Goal: Check status: Check status

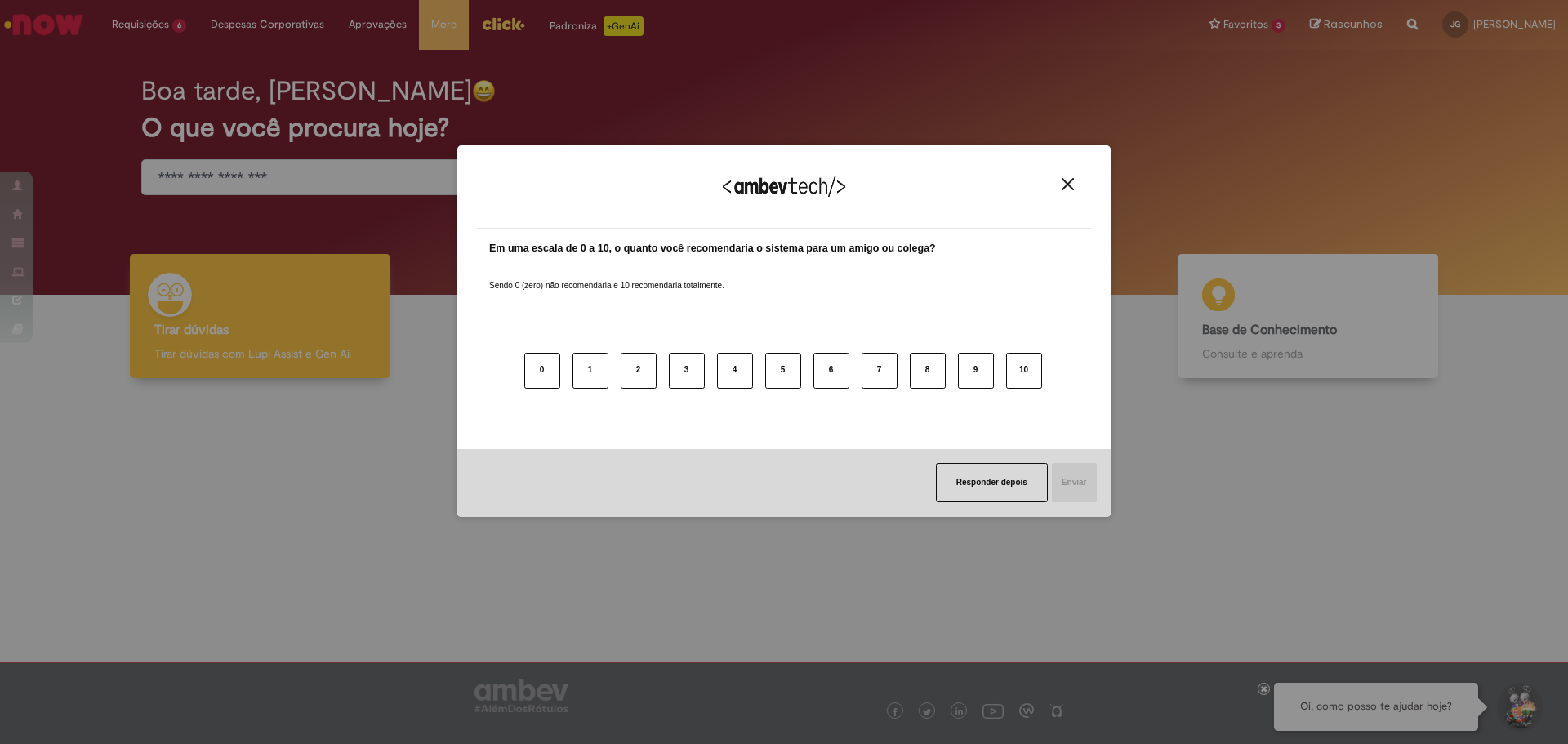
drag, startPoint x: 1066, startPoint y: 188, endPoint x: 1013, endPoint y: 187, distance: 53.0
click at [1067, 188] on img "Close" at bounding box center [1068, 184] width 13 height 13
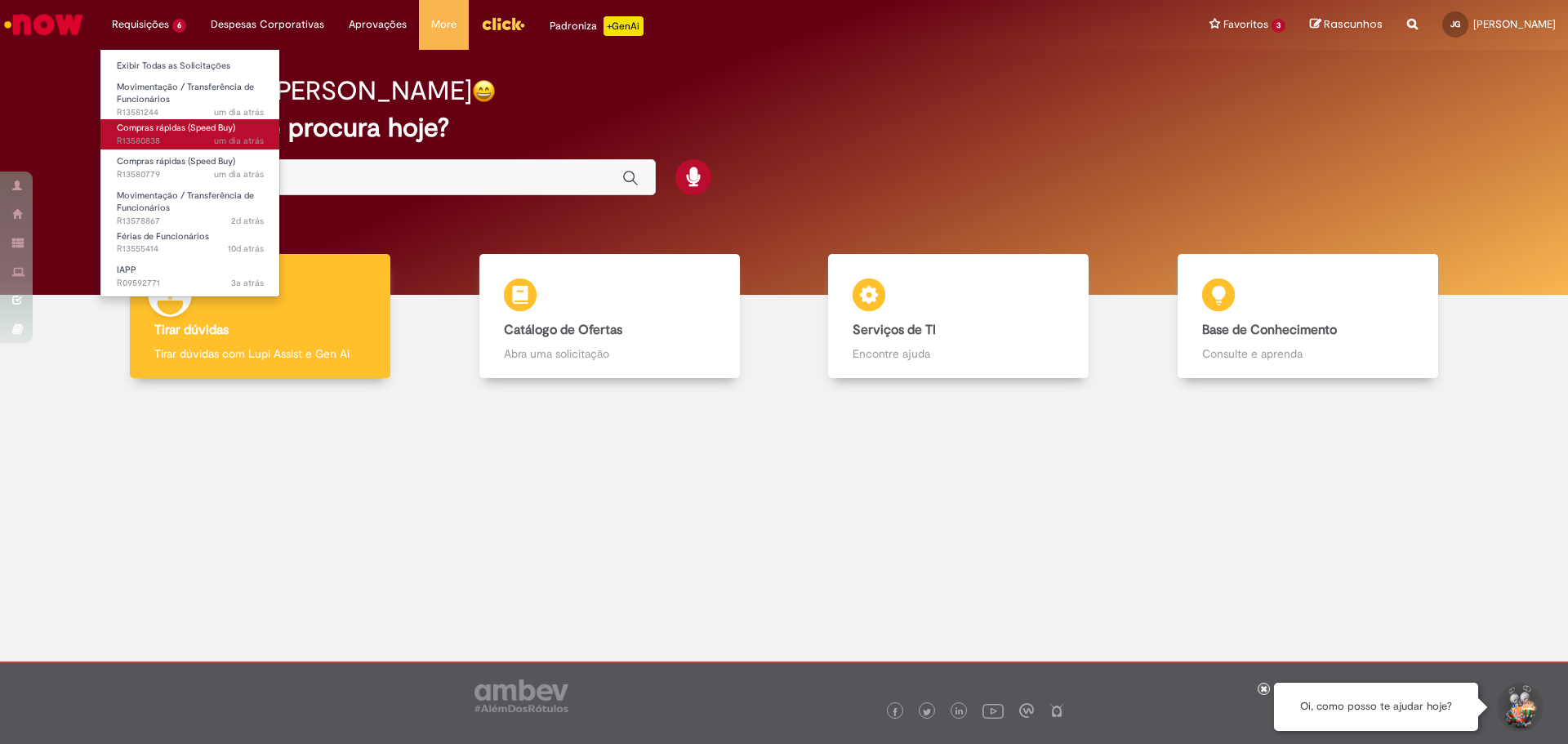
click at [185, 138] on span "um dia atrás um dia atrás R13580838" at bounding box center [191, 141] width 147 height 13
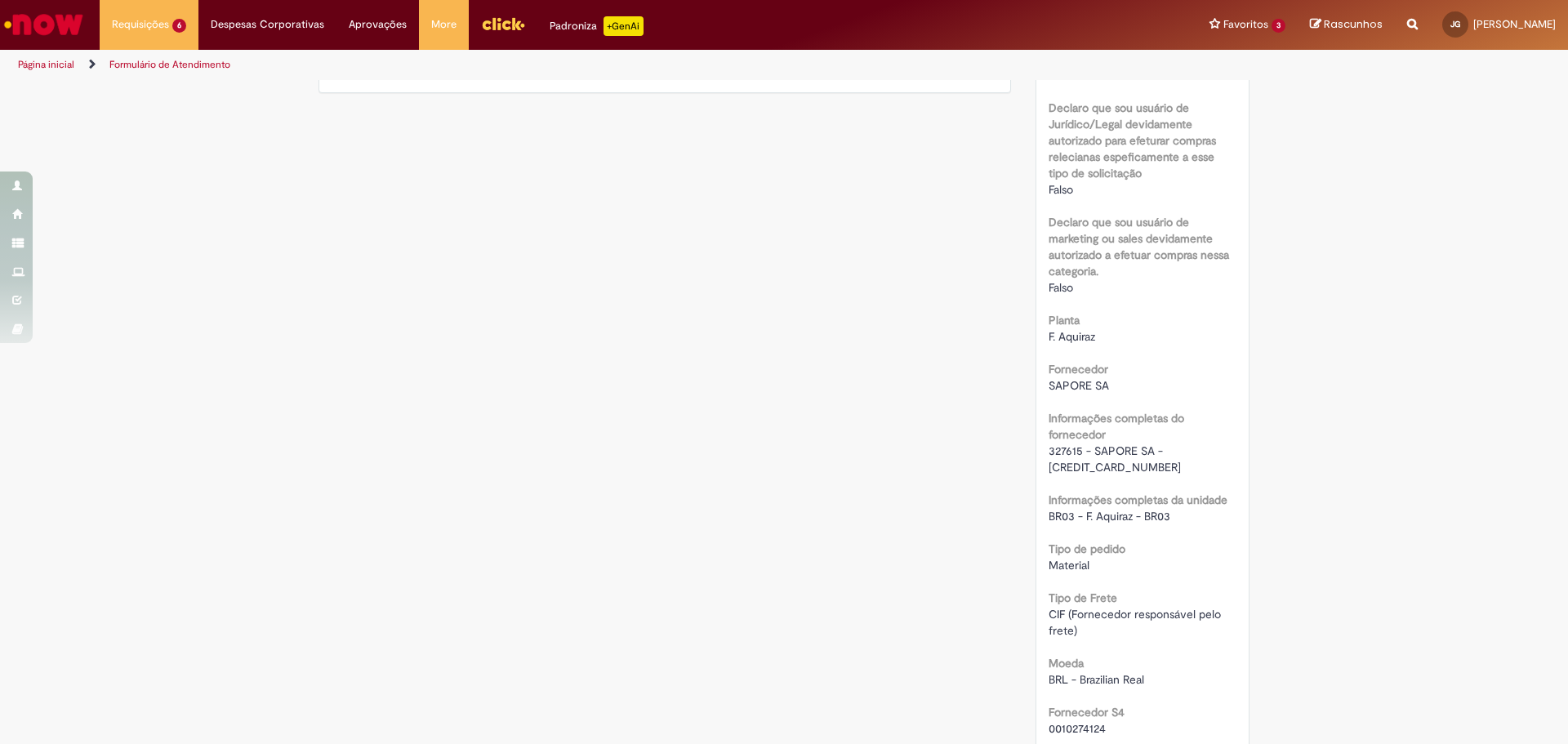
scroll to position [571, 0]
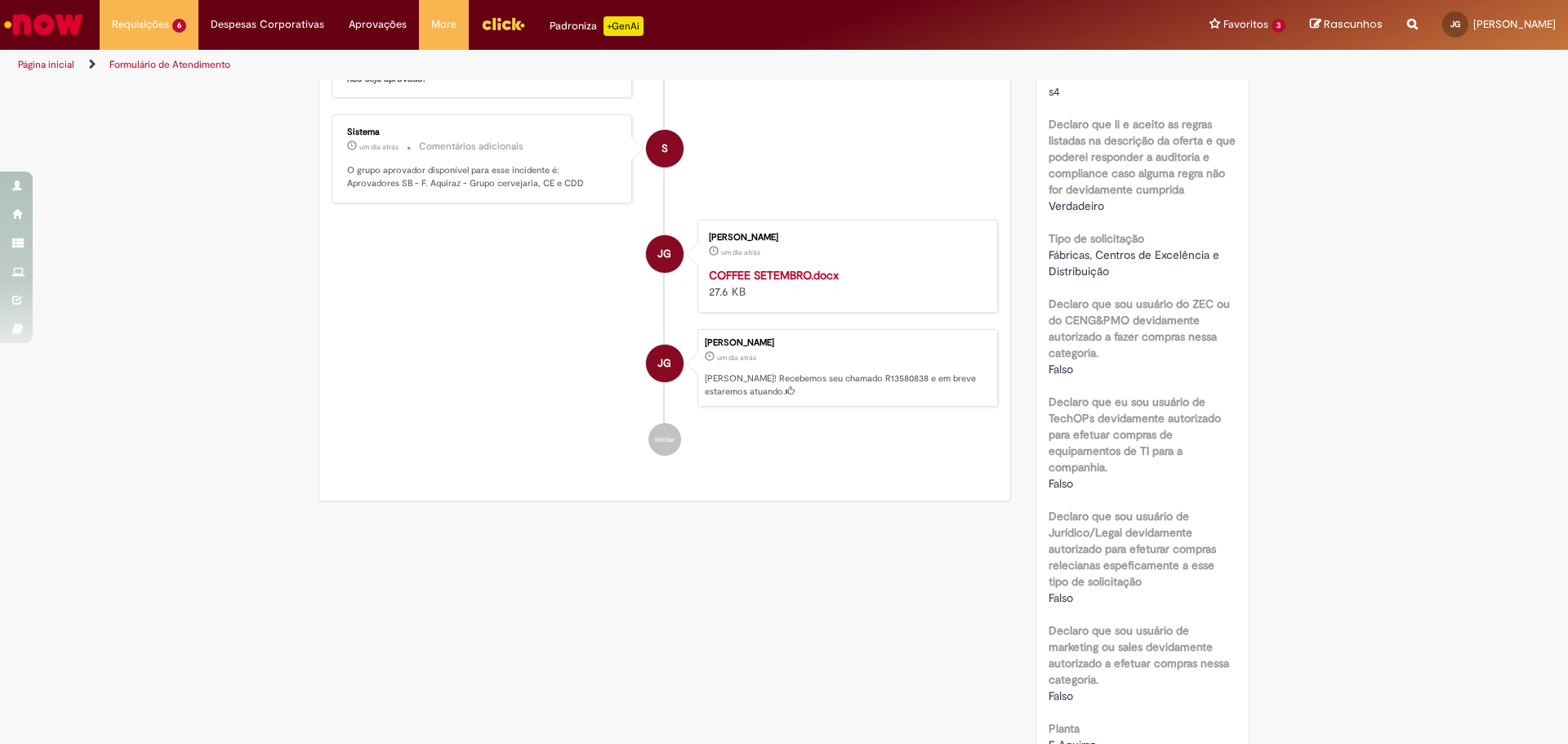
click at [32, 30] on img "Ir para a Homepage" at bounding box center [44, 23] width 84 height 32
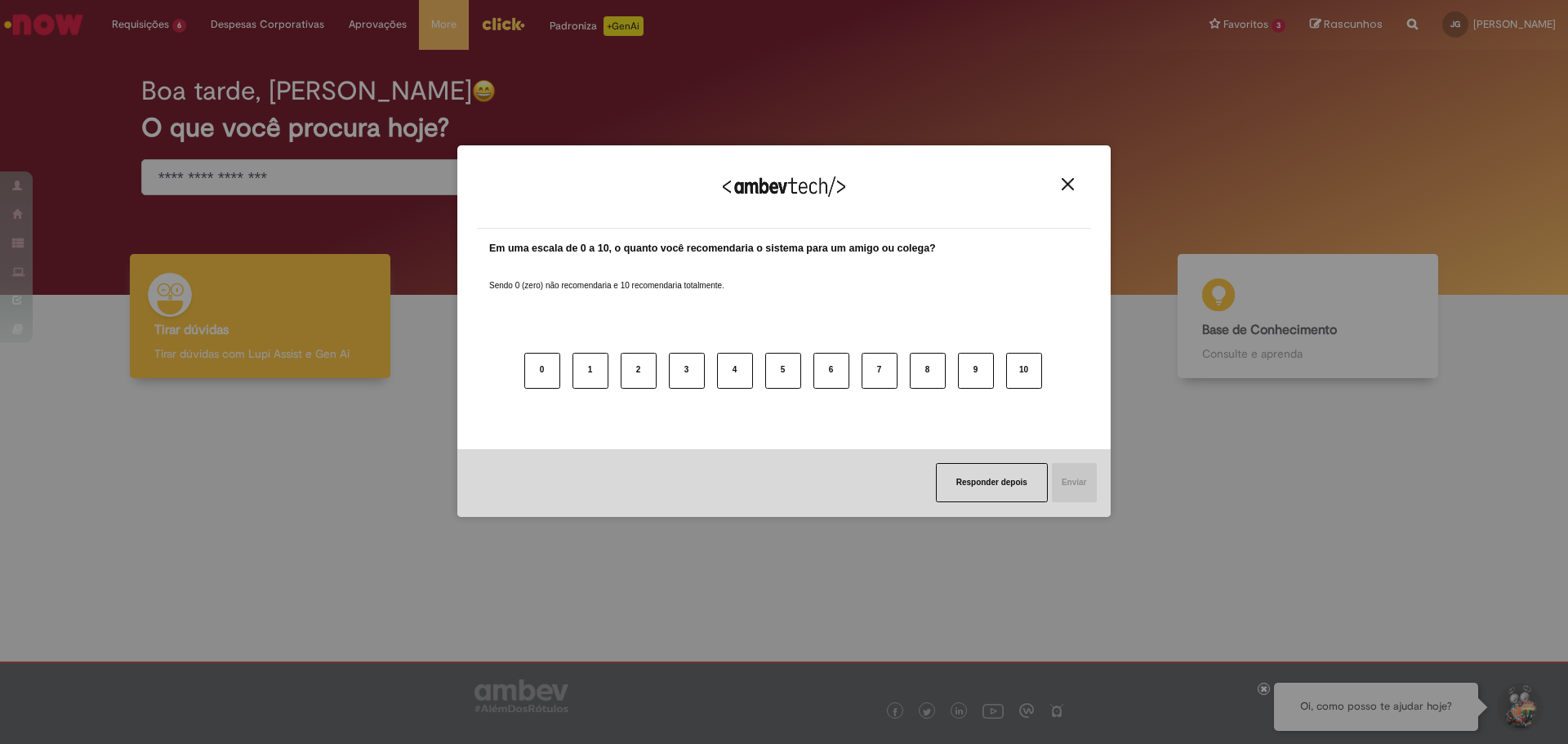
click at [1074, 185] on button "Close" at bounding box center [1068, 184] width 22 height 14
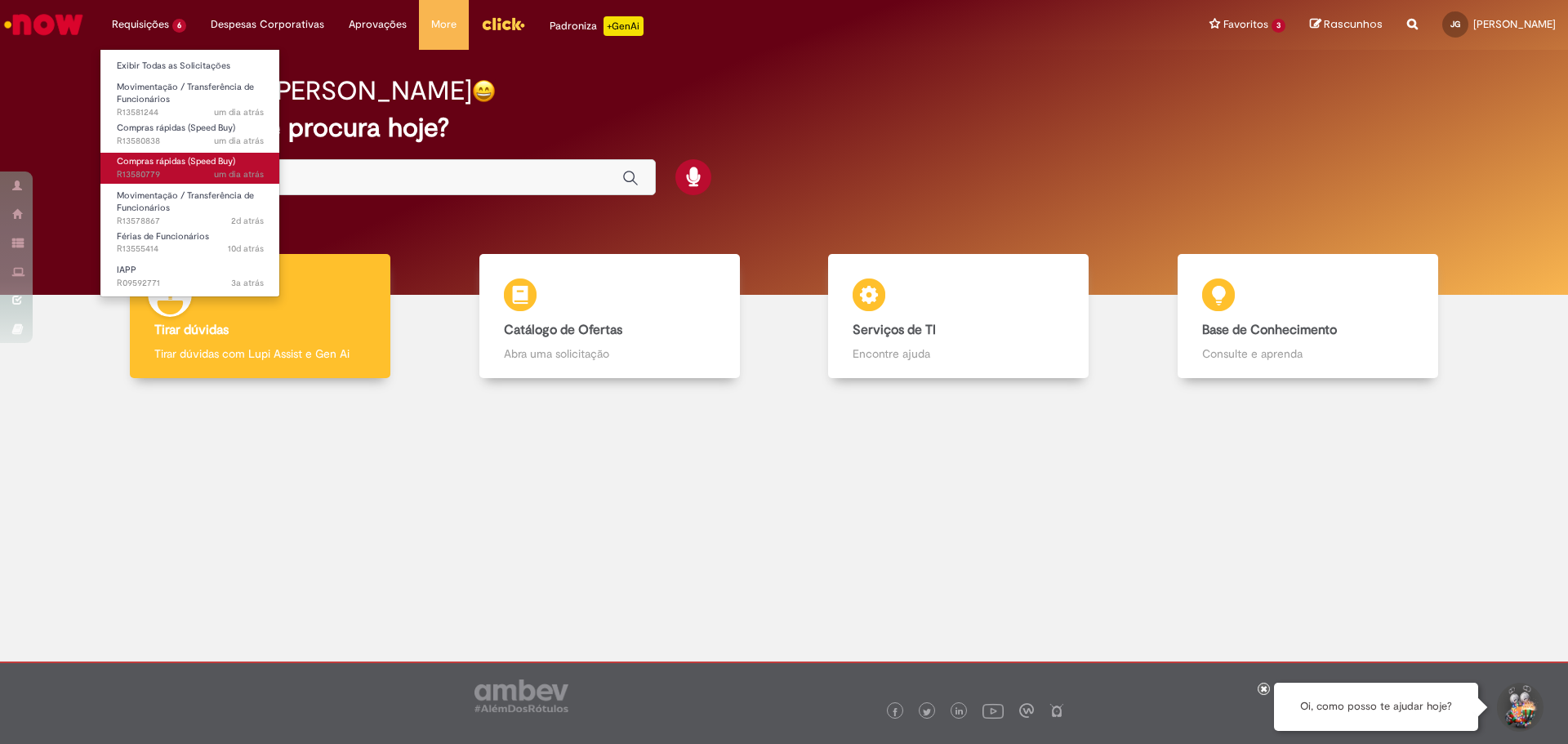
click at [171, 166] on span "Compras rápidas (Speed Buy)" at bounding box center [176, 161] width 118 height 13
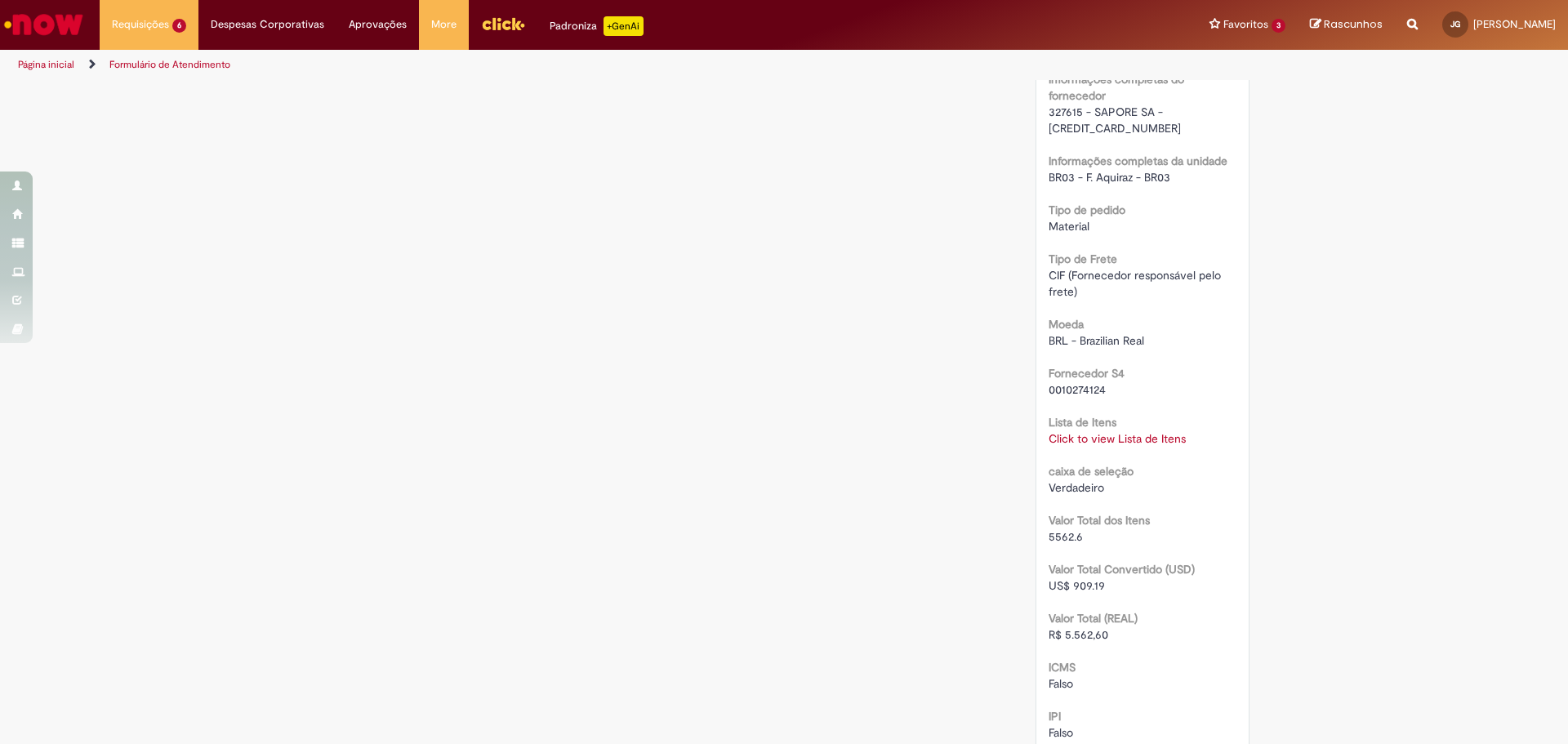
scroll to position [1481, 0]
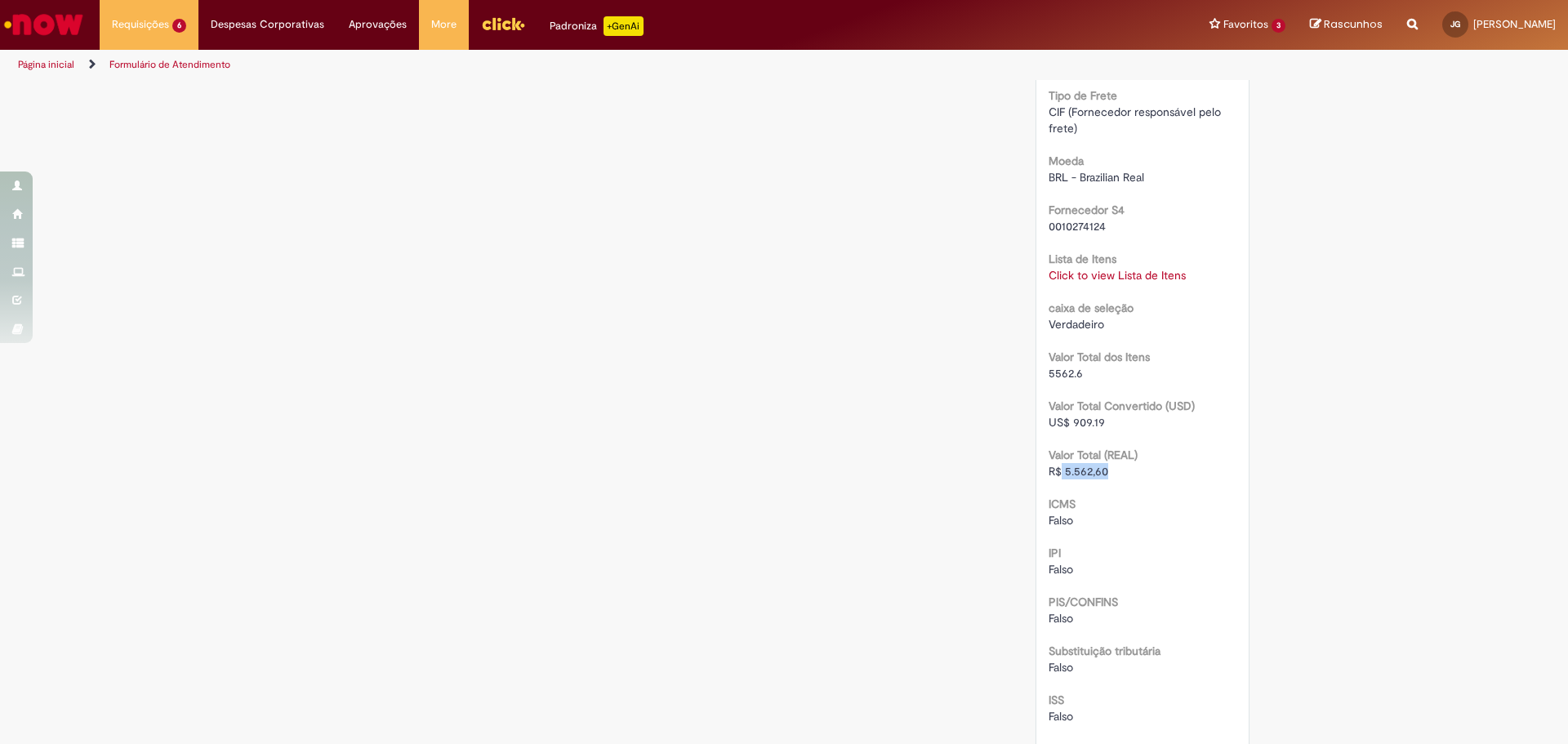
drag, startPoint x: 1119, startPoint y: 478, endPoint x: 1057, endPoint y: 475, distance: 62.1
click at [1057, 475] on div "R$ 5.562,60" at bounding box center [1143, 471] width 189 height 17
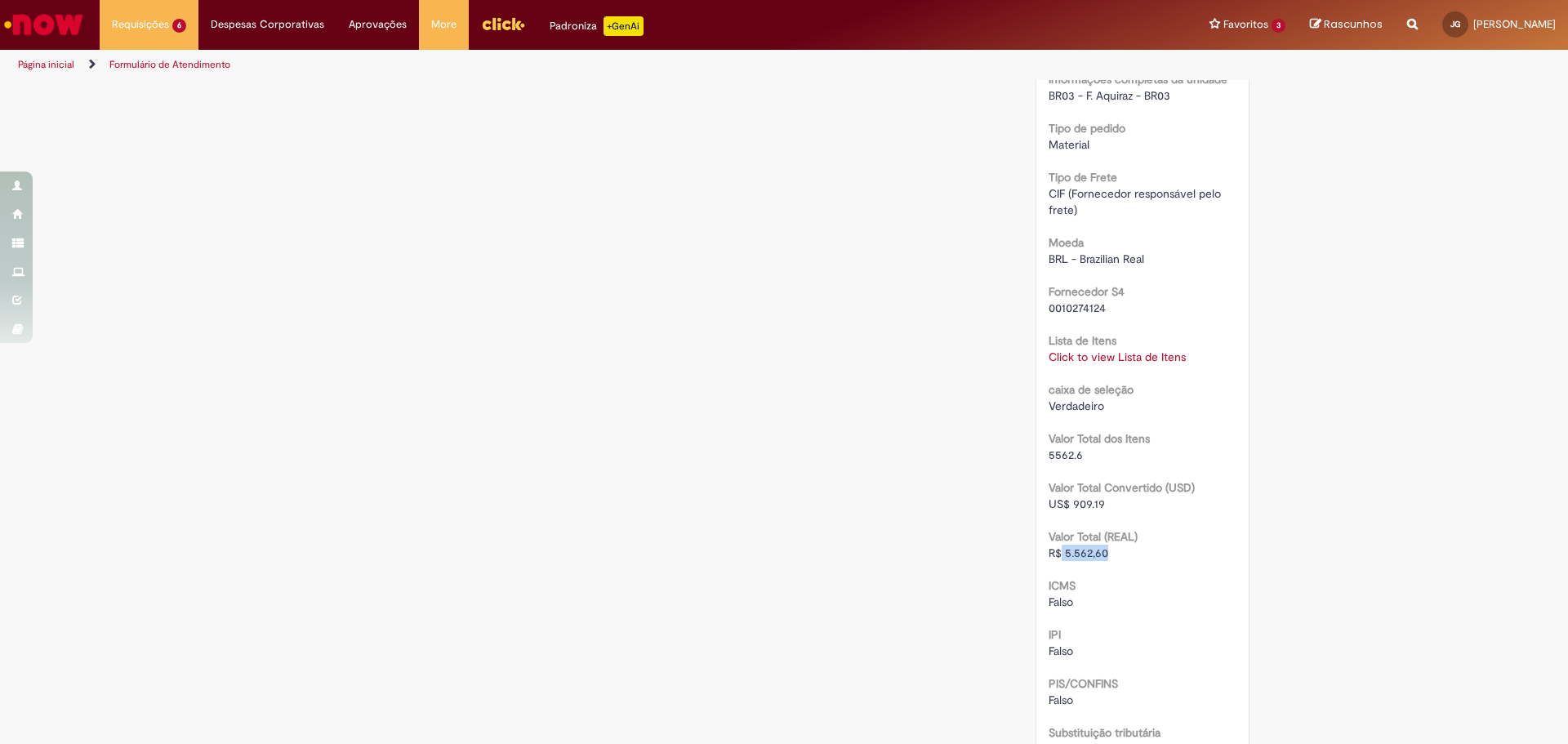
click at [1157, 360] on link "Click to view Lista de Itens" at bounding box center [1118, 356] width 137 height 15
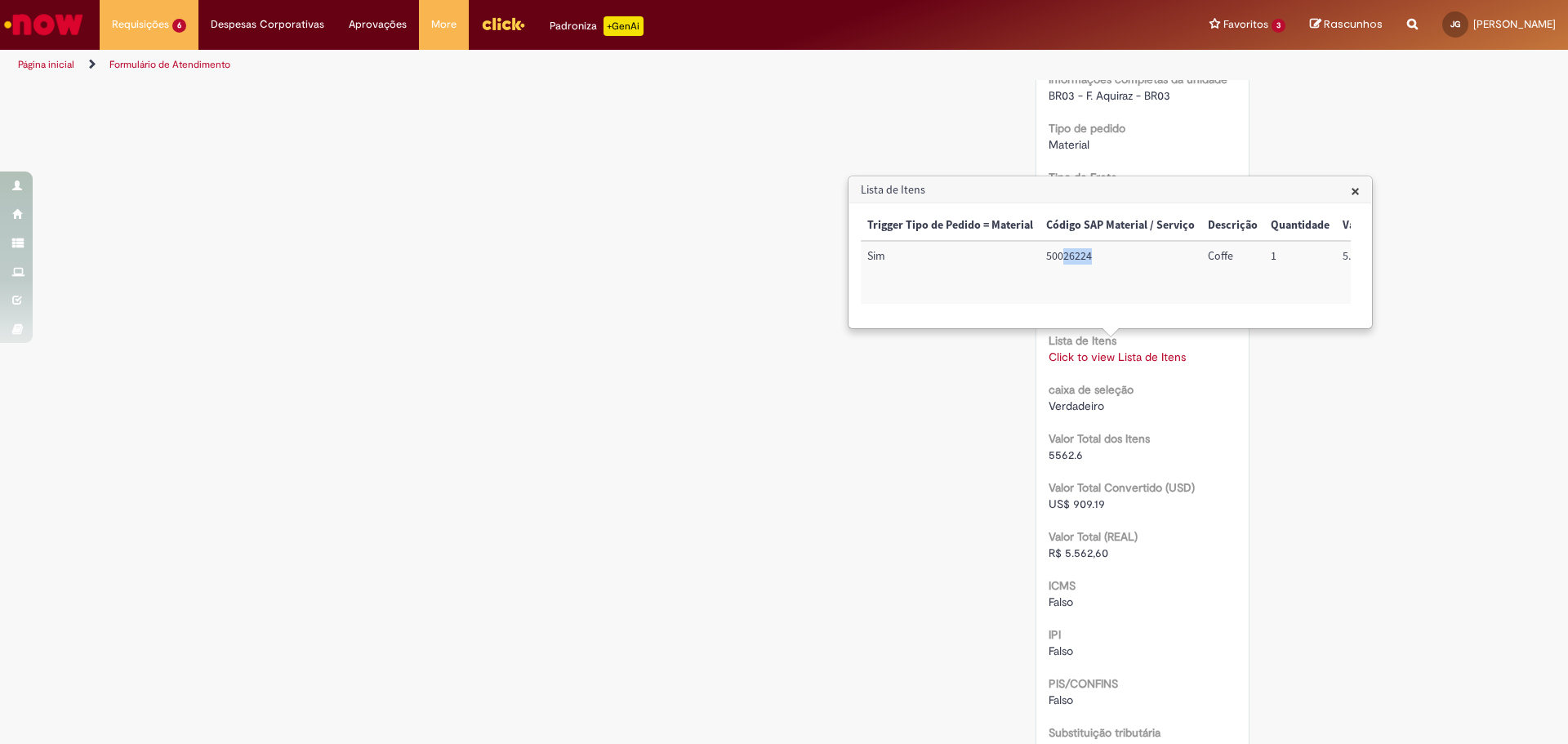
drag, startPoint x: 1064, startPoint y: 257, endPoint x: 1099, endPoint y: 258, distance: 35.0
click at [1099, 258] on td "50026224" at bounding box center [1121, 272] width 162 height 62
click at [1352, 186] on span "×" at bounding box center [1355, 190] width 9 height 22
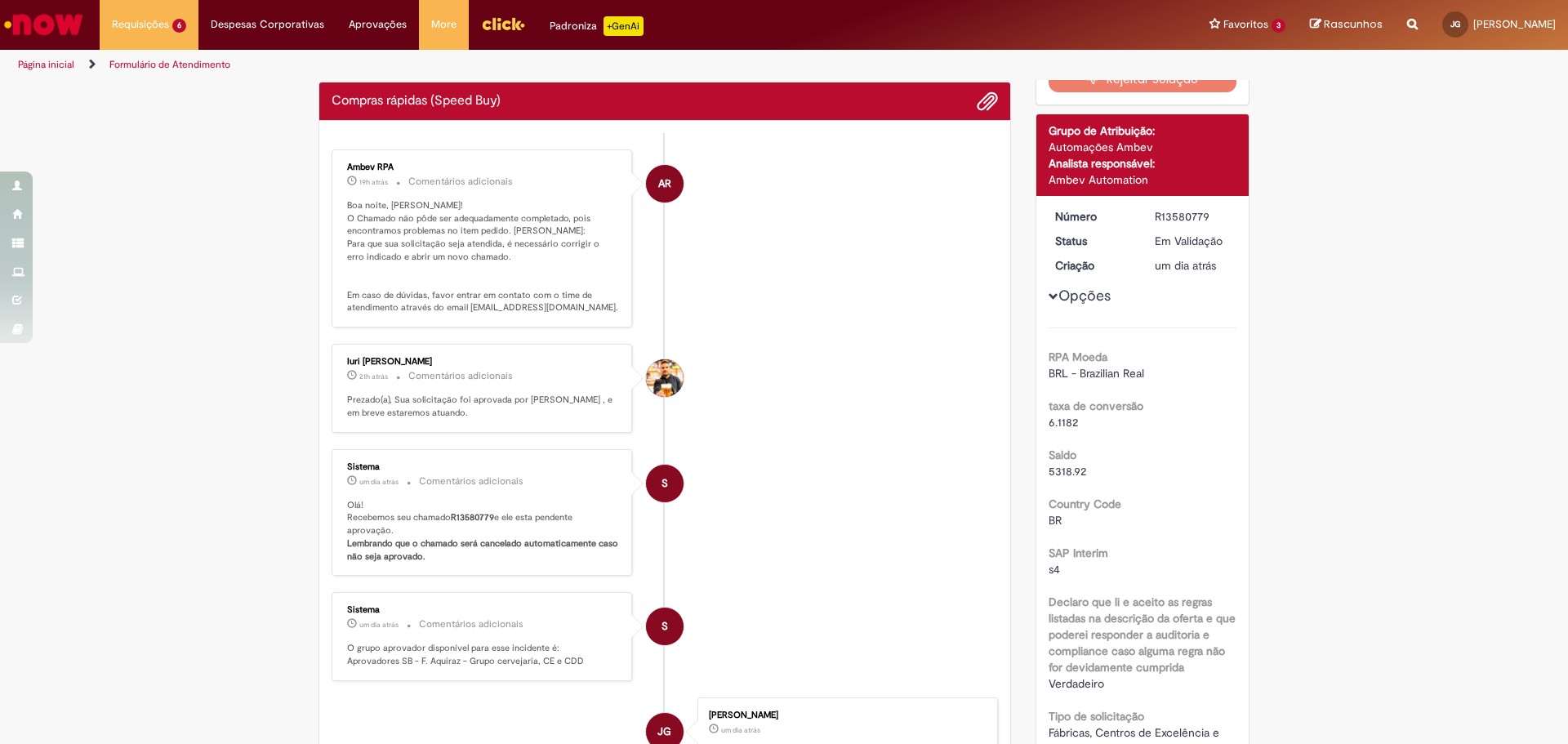
scroll to position [0, 0]
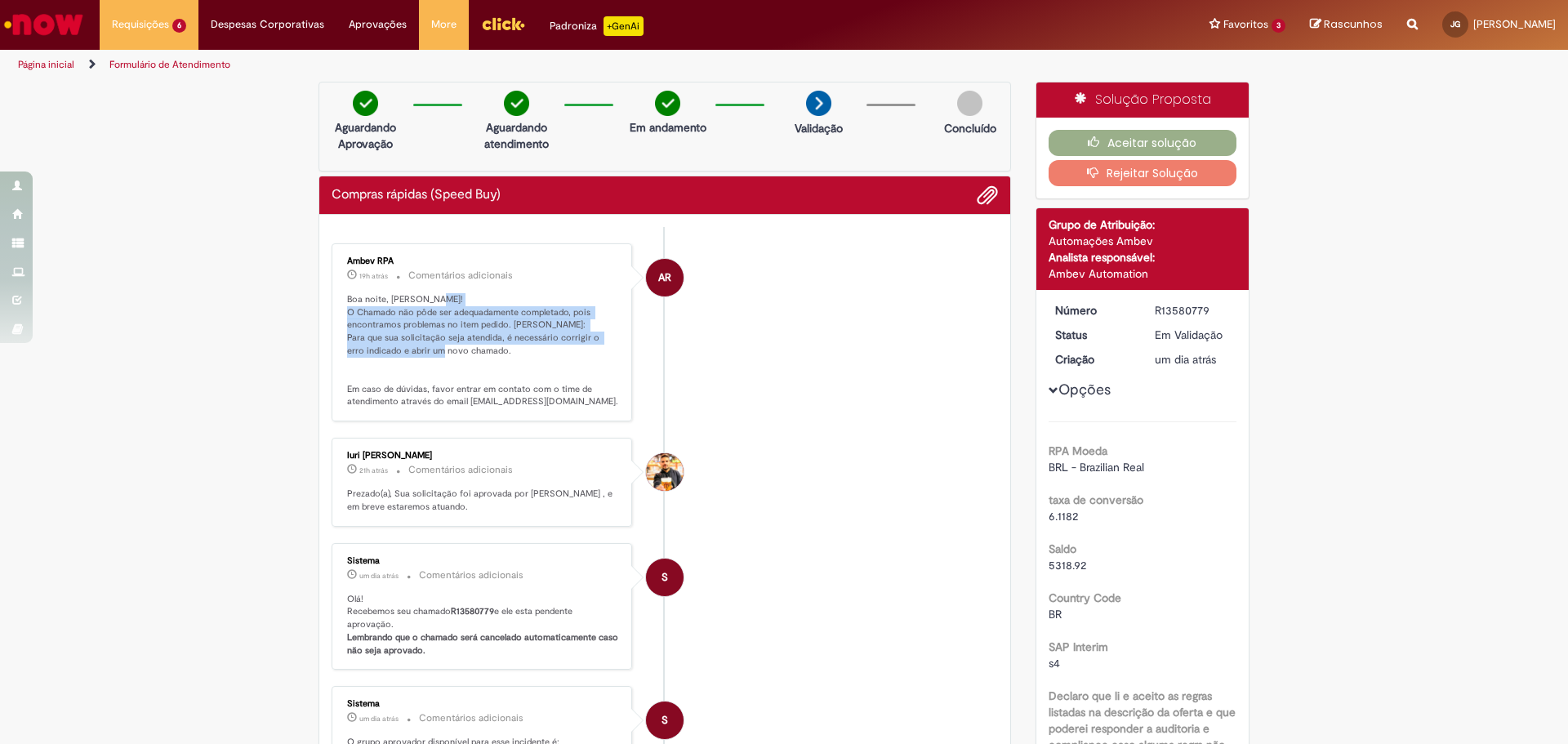
drag, startPoint x: 347, startPoint y: 308, endPoint x: 579, endPoint y: 350, distance: 235.8
click at [579, 350] on p "Boa noite, [PERSON_NAME]! O Chamado não pôde ser adequadamente completado, pois…" at bounding box center [483, 351] width 272 height 115
click at [70, 30] on img "Ir para a Homepage" at bounding box center [44, 23] width 84 height 32
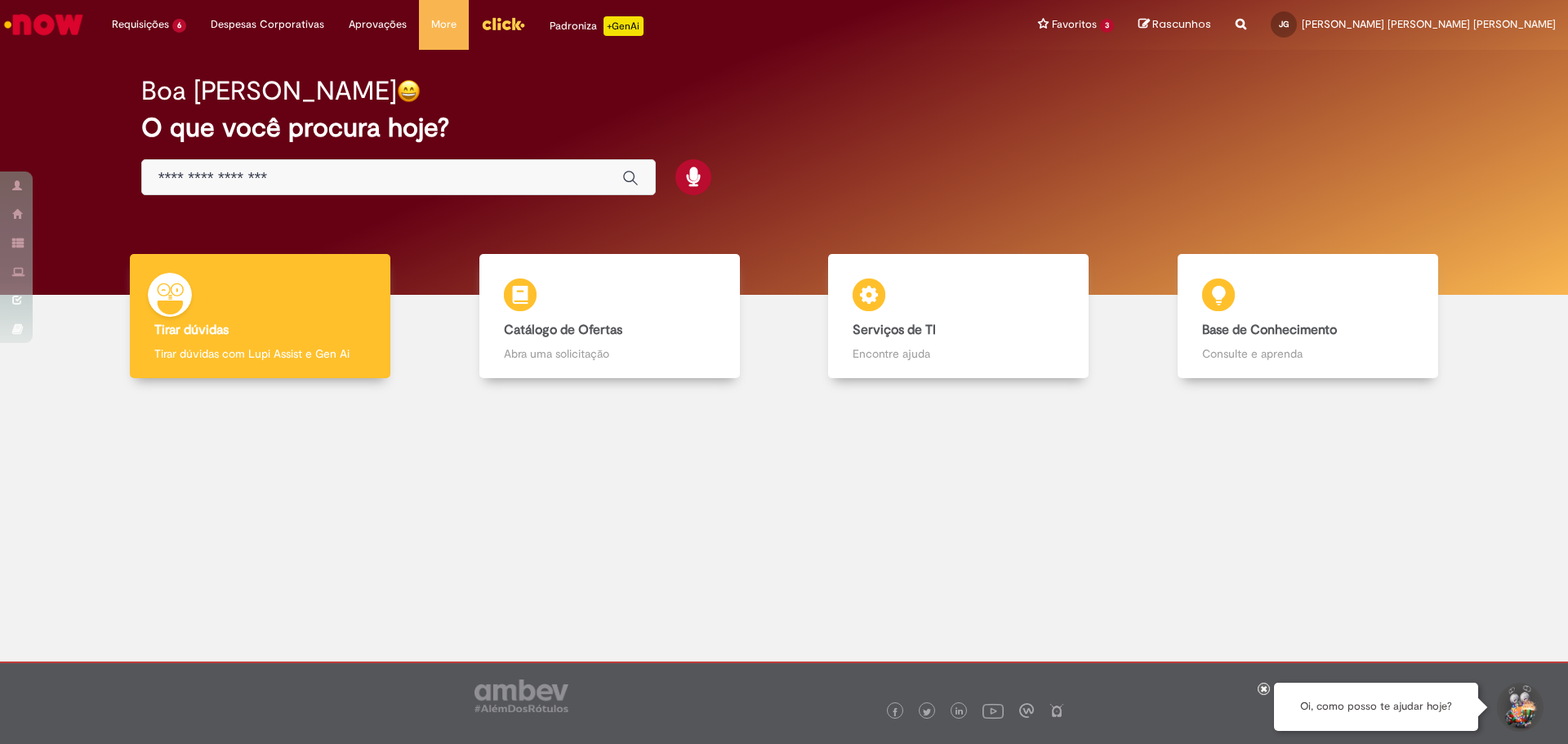
click at [64, 31] on img "Ir para a Homepage" at bounding box center [44, 23] width 84 height 32
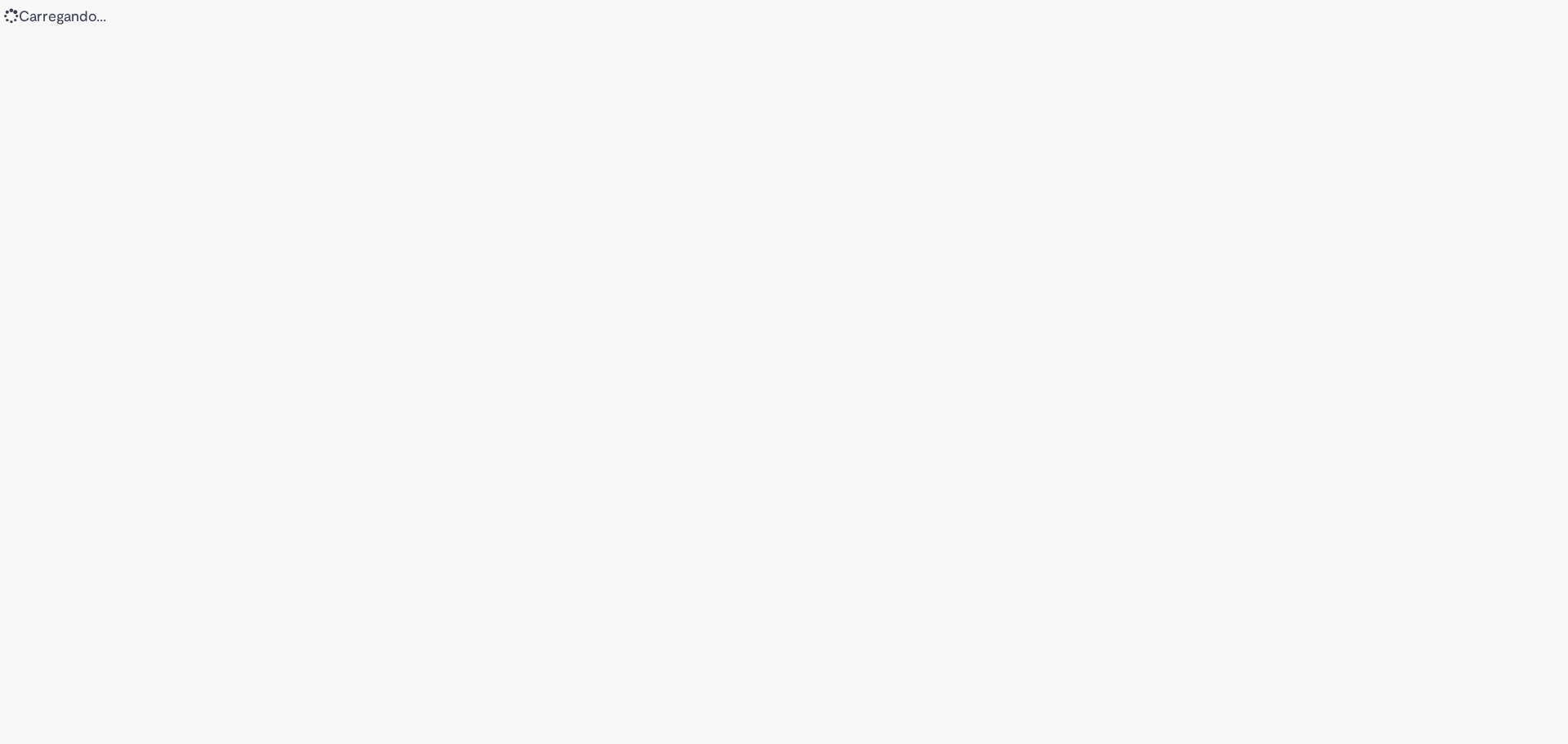
click at [128, 23] on div "Loading..." at bounding box center [784, 372] width 1568 height 744
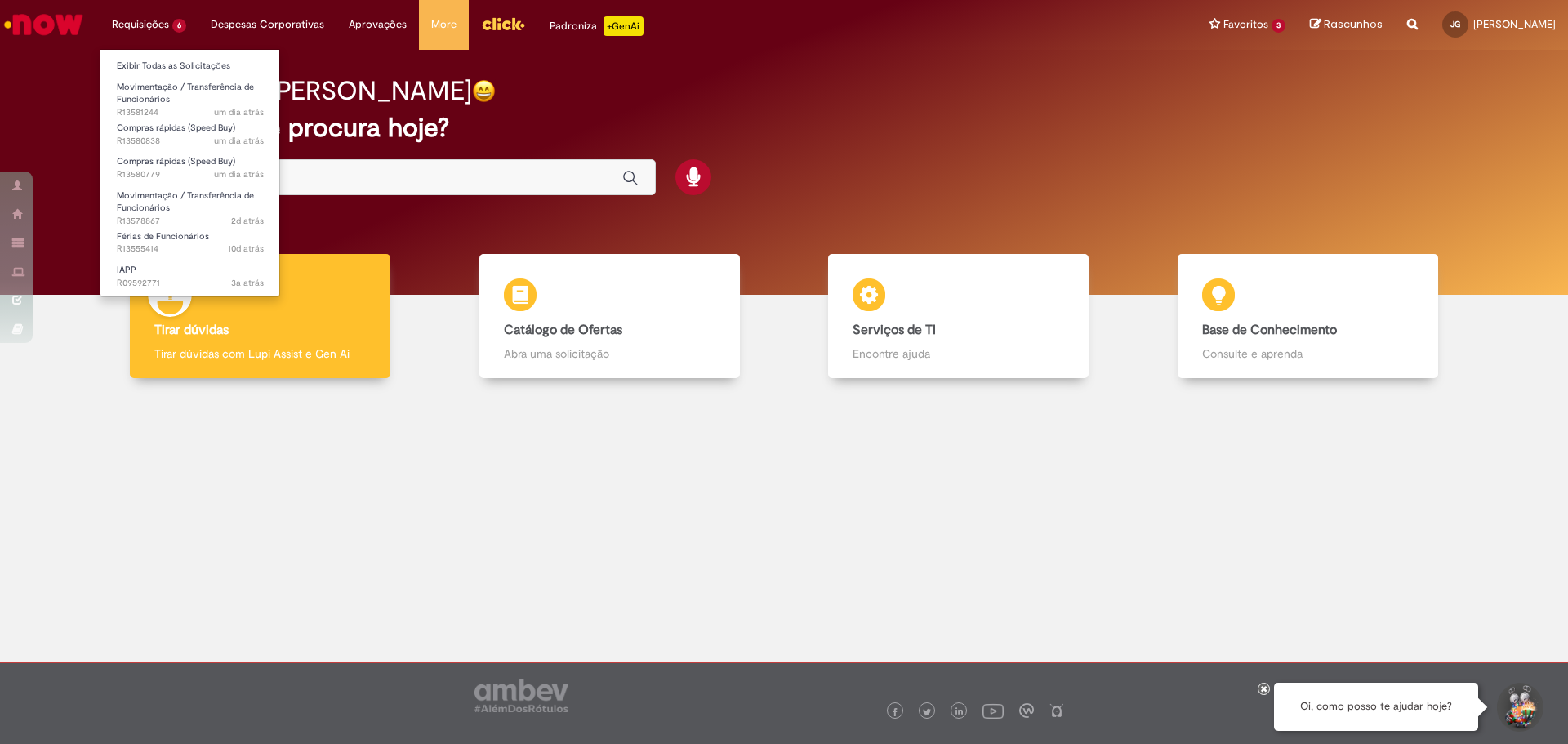
click at [166, 25] on li "Requisições 6 Exibir Todas as Solicitações Movimentação / Transferência de Func…" at bounding box center [148, 24] width 99 height 49
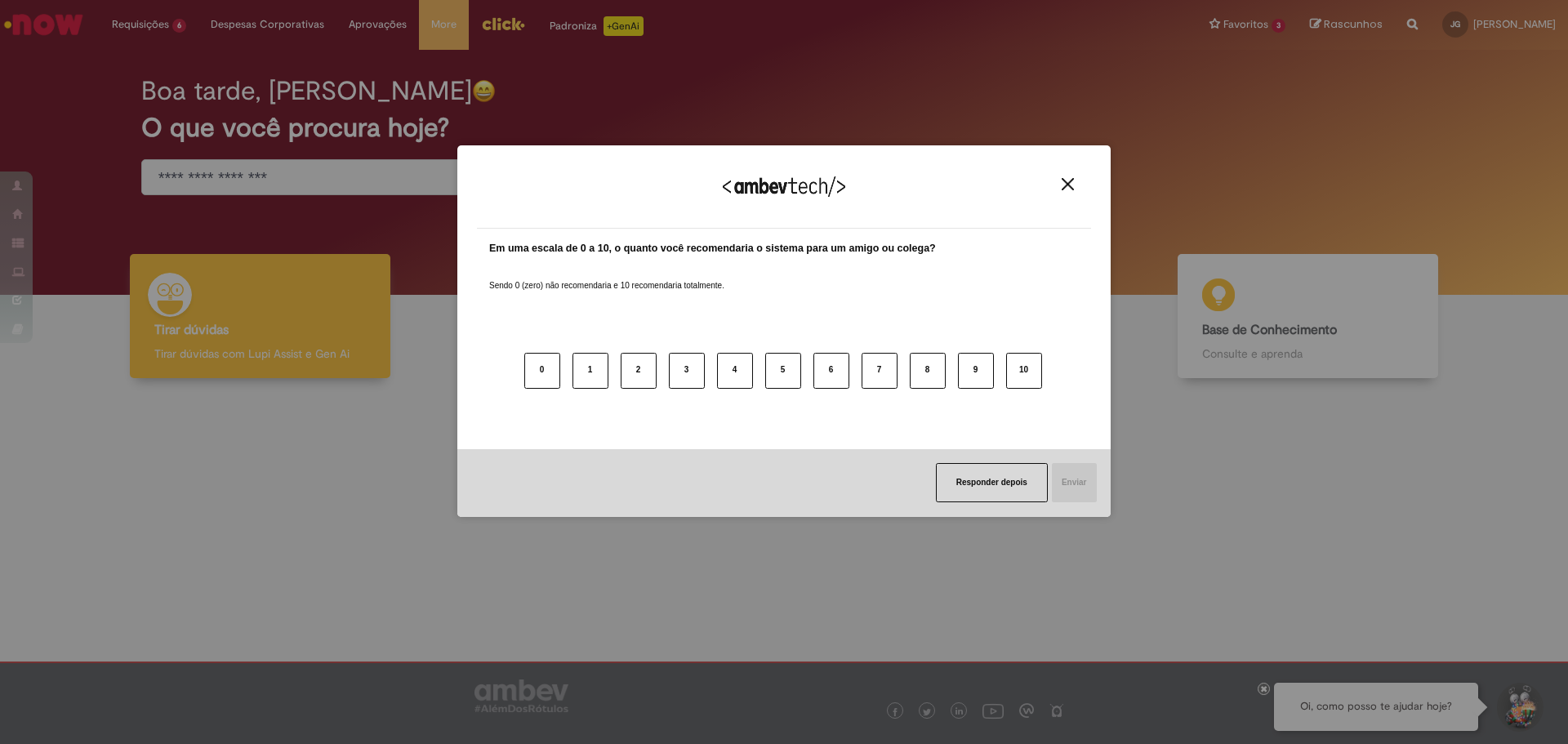
click at [1062, 183] on img "Close" at bounding box center [1068, 184] width 13 height 13
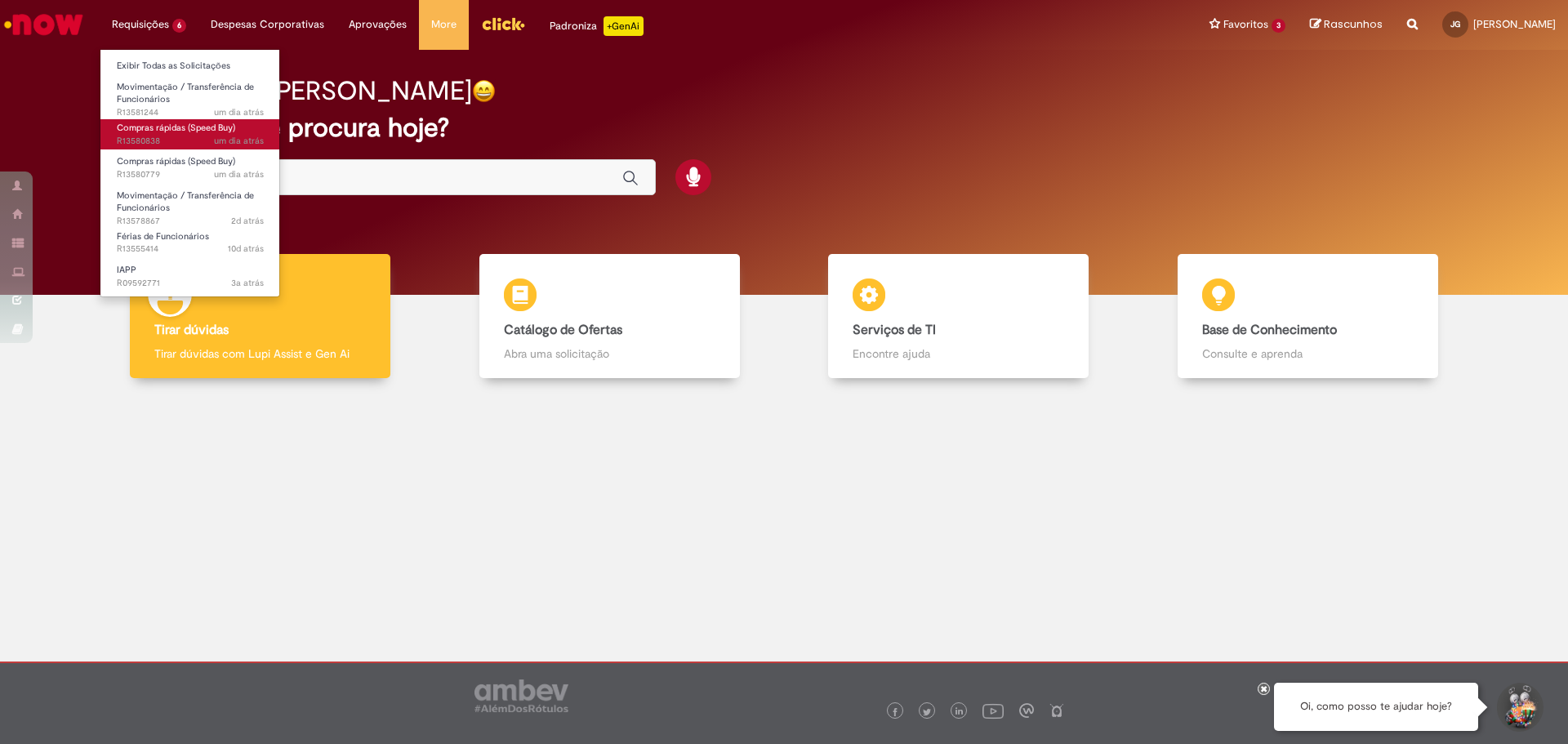
click at [172, 131] on span "Compras rápidas (Speed Buy)" at bounding box center [176, 128] width 118 height 13
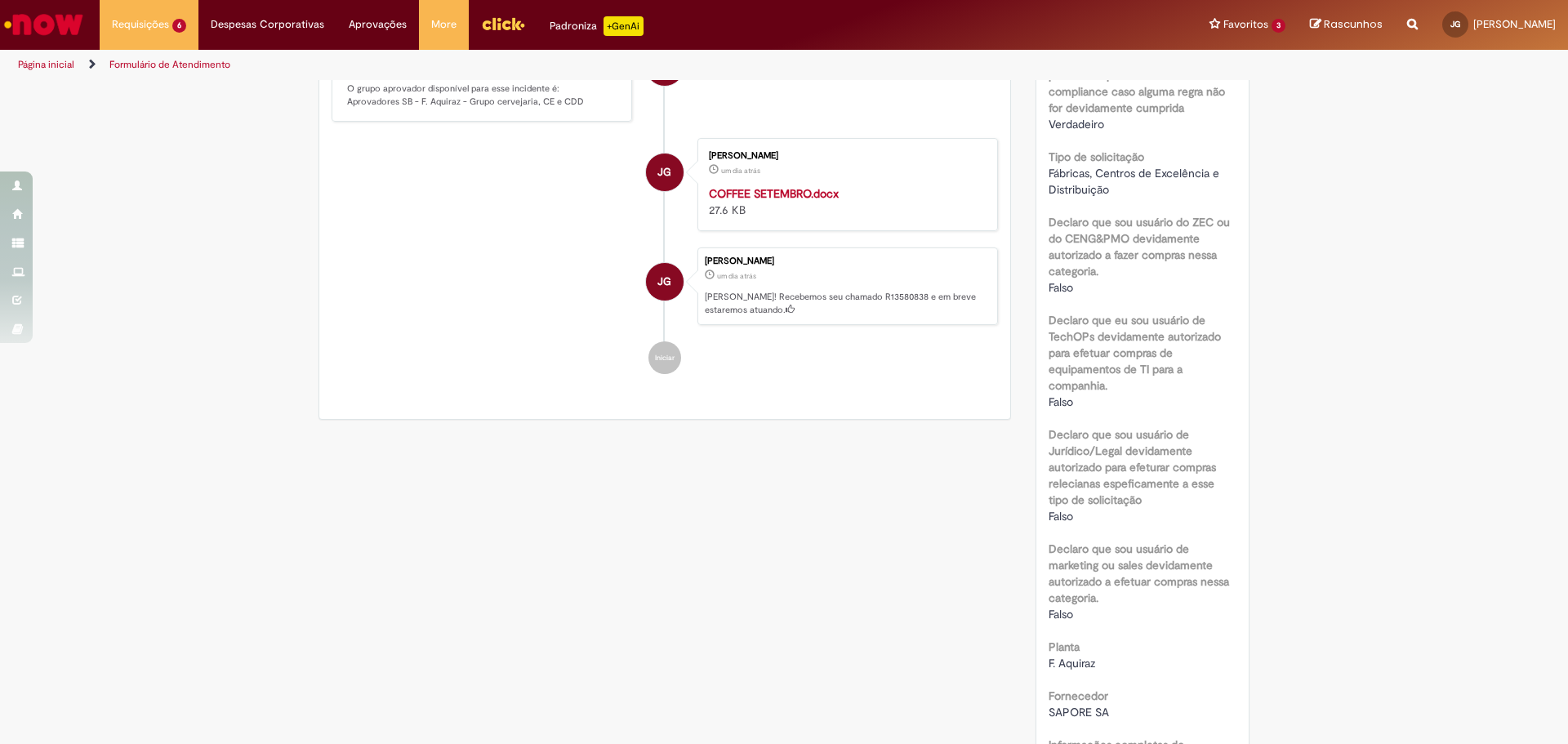
scroll to position [898, 0]
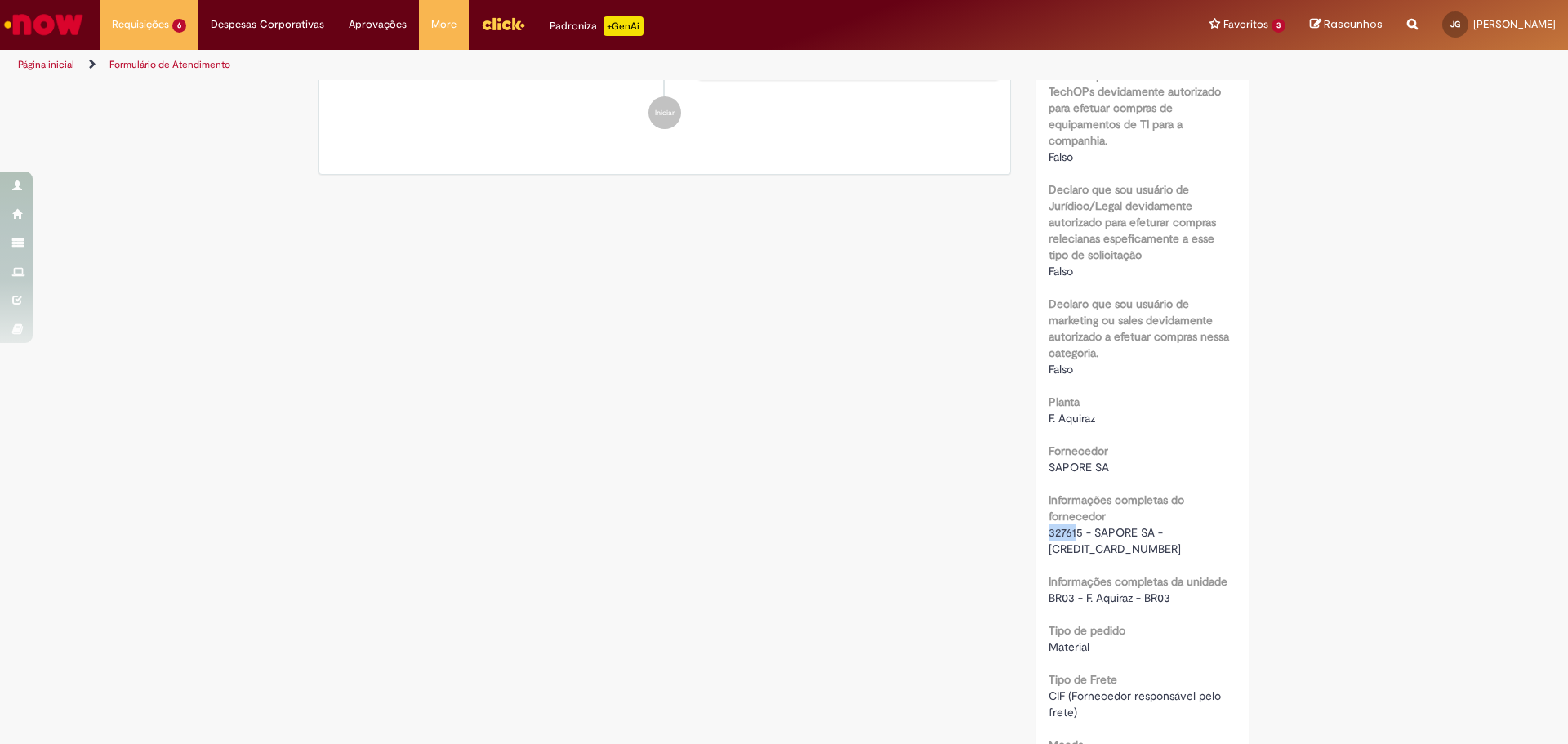
drag, startPoint x: 1073, startPoint y: 535, endPoint x: 1024, endPoint y: 535, distance: 49.0
click at [1024, 534] on div "Solução Proposta Aceitar solução Rejeitar Solução Detalhes do tíquete Grupo de …" at bounding box center [1143, 465] width 239 height 2563
click at [1179, 562] on div "RPA Moeda BRL - Brazilian Real taxa de conversão 6.1182 [GEOGRAPHIC_DATA] 3800.…" at bounding box center [1143, 538] width 189 height 2030
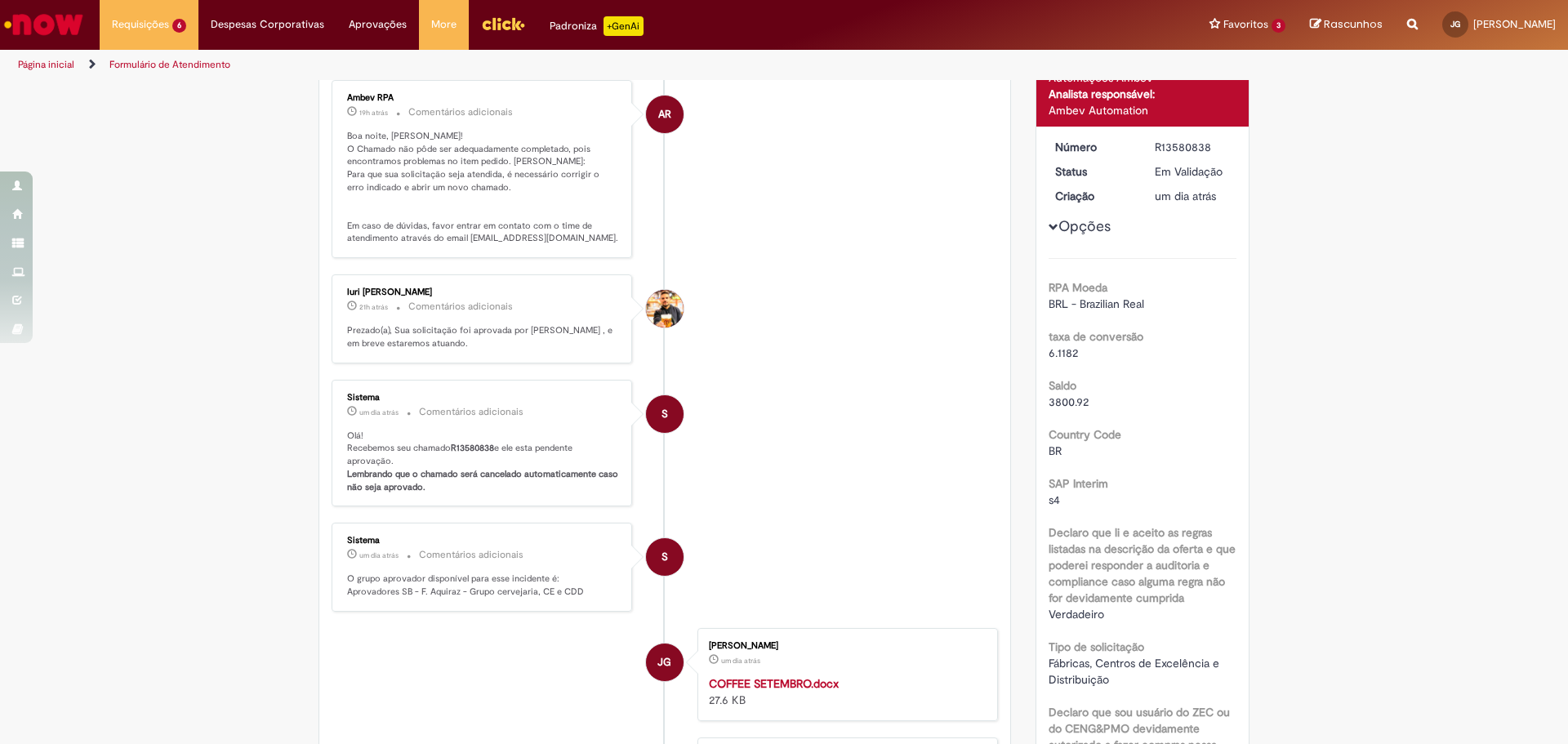
scroll to position [0, 0]
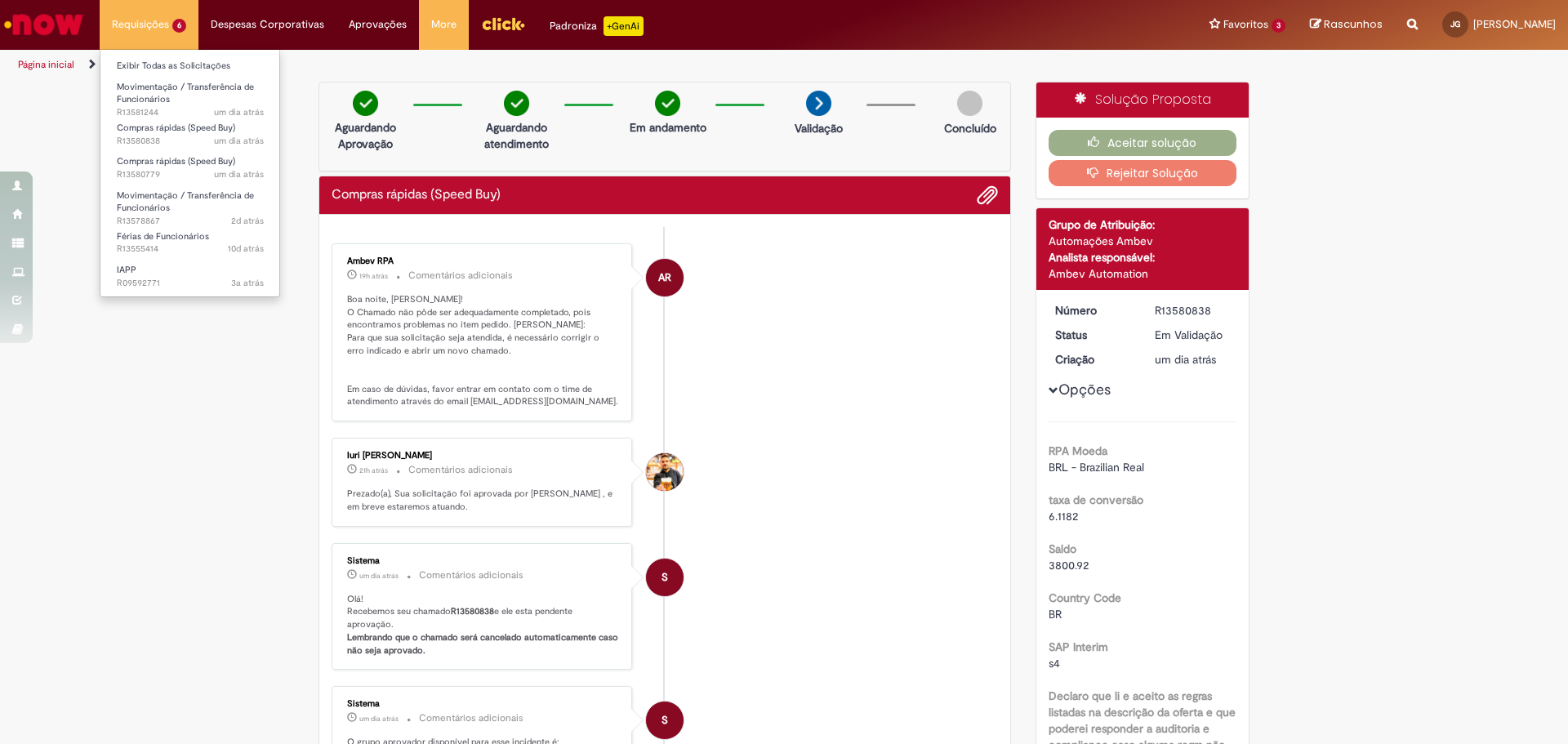
click at [174, 27] on li "Requisições 6 Exibir Todas as Solicitações Movimentação / Transferência de Func…" at bounding box center [148, 24] width 99 height 49
click at [160, 163] on span "Compras rápidas (Speed Buy)" at bounding box center [176, 161] width 118 height 13
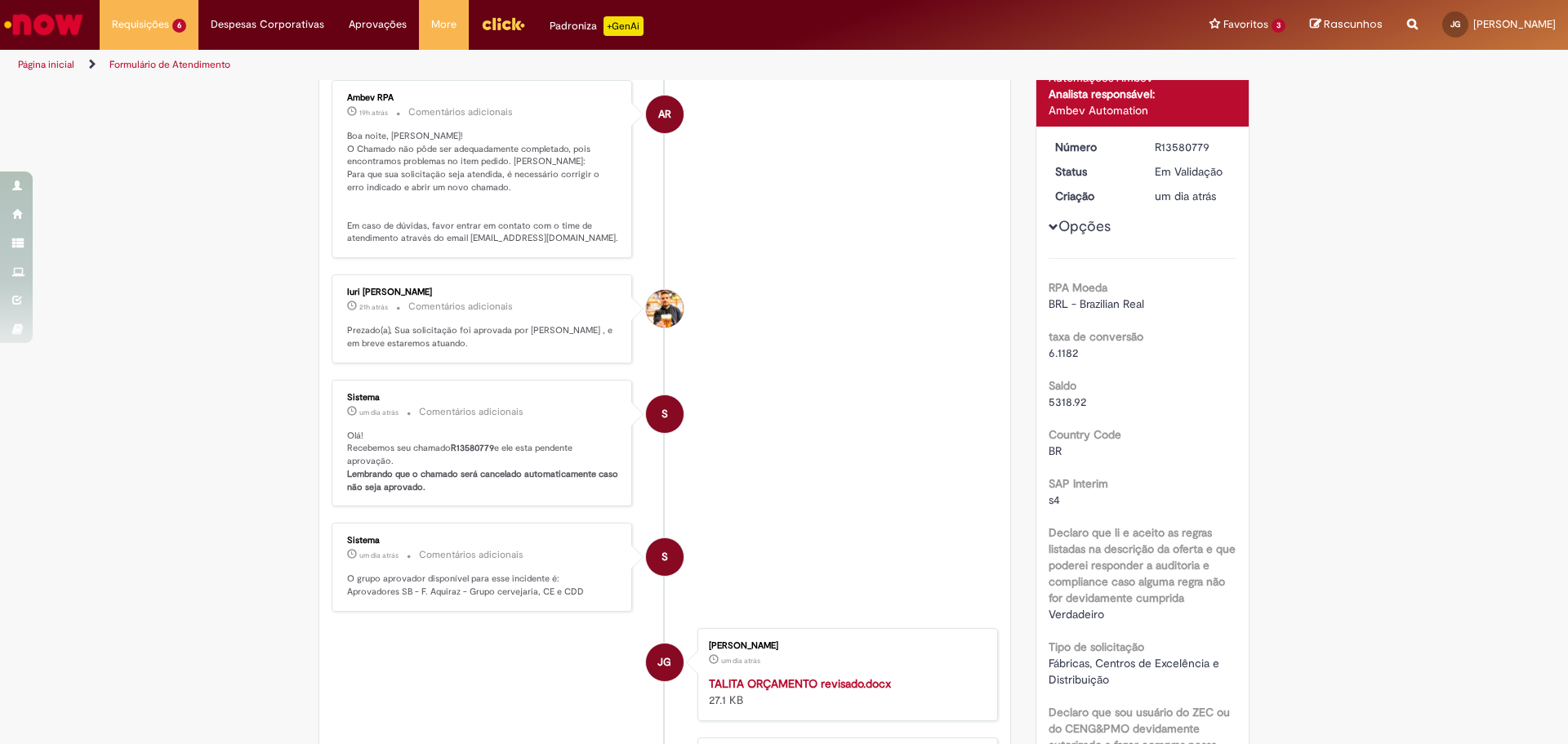
scroll to position [490, 0]
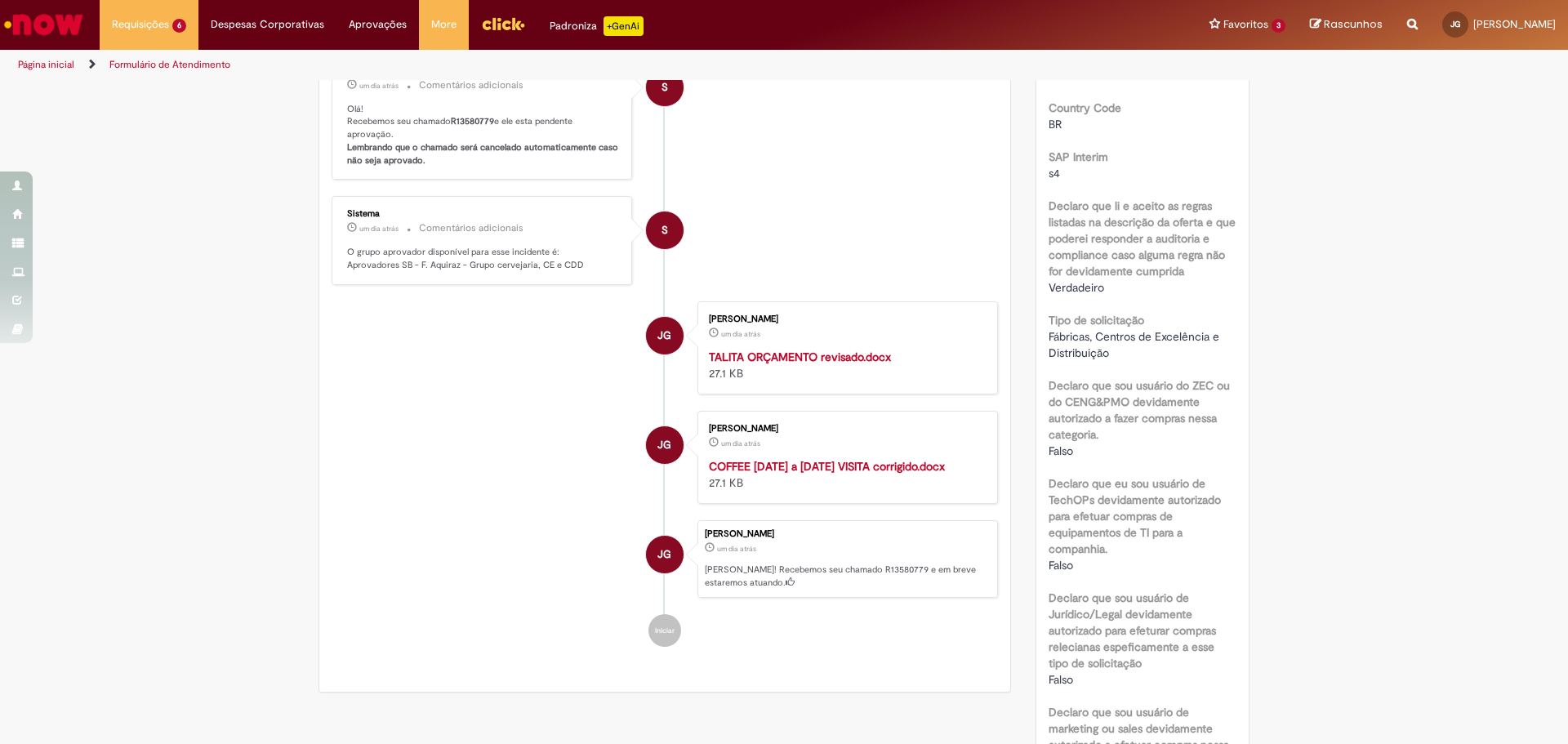
click at [845, 466] on strong "COFFEE [DATE] a [DATE] VISITA corrigido.docx" at bounding box center [827, 466] width 236 height 15
click at [763, 351] on strong "TALITA ORÇAMENTO revisado.docx" at bounding box center [800, 356] width 182 height 15
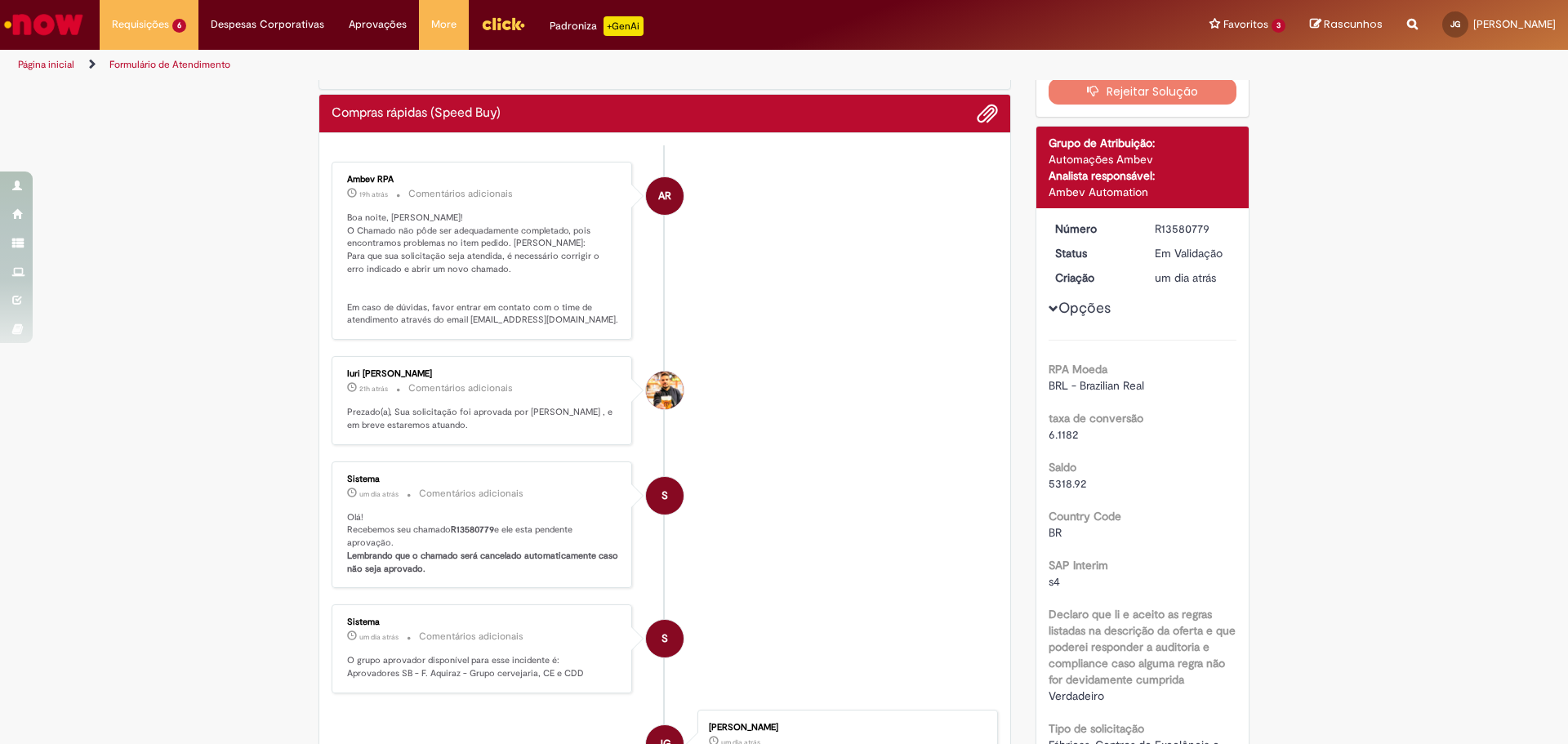
scroll to position [0, 0]
